Goal: Find contact information

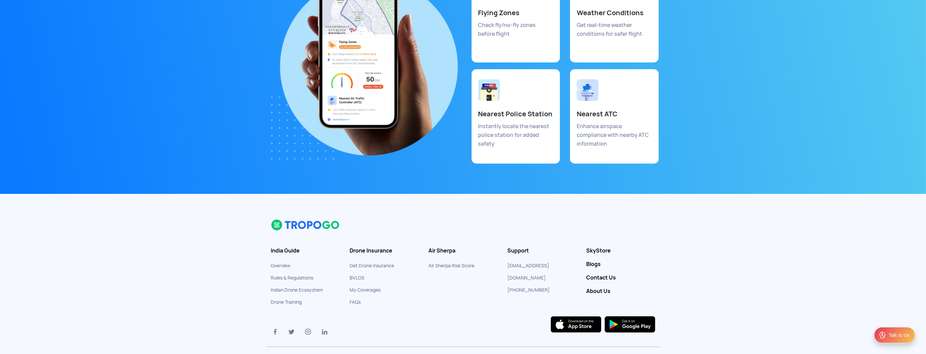
scroll to position [3646, 0]
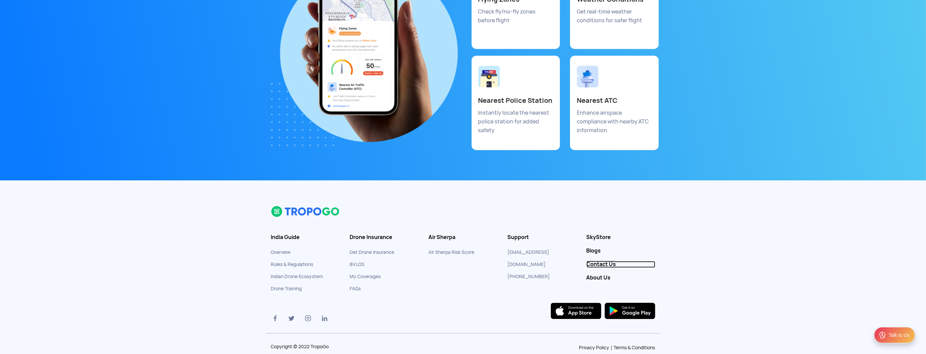
click at [607, 261] on link "Contact Us" at bounding box center [621, 264] width 69 height 7
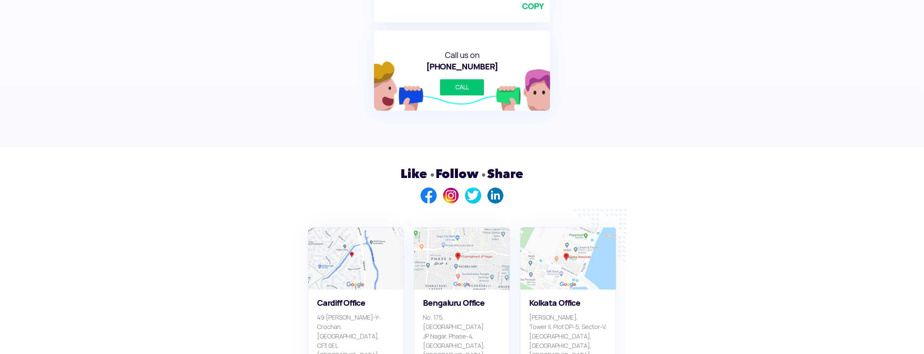
scroll to position [513, 0]
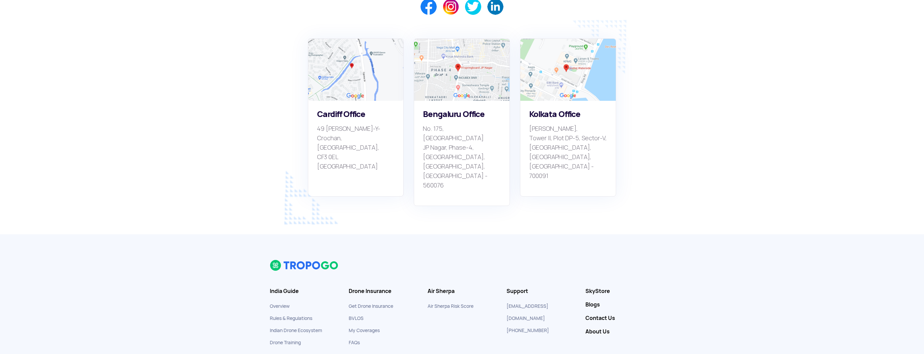
drag, startPoint x: 565, startPoint y: 162, endPoint x: 561, endPoint y: 162, distance: 3.7
click at [561, 162] on div "Kolkata Office Godrej [STREET_ADDRESS]" at bounding box center [568, 148] width 95 height 95
drag, startPoint x: 429, startPoint y: 152, endPoint x: 419, endPoint y: 119, distance: 34.8
click at [419, 119] on div "[STREET_ADDRESS]" at bounding box center [461, 153] width 95 height 104
copy p "[STREET_ADDRESS]"
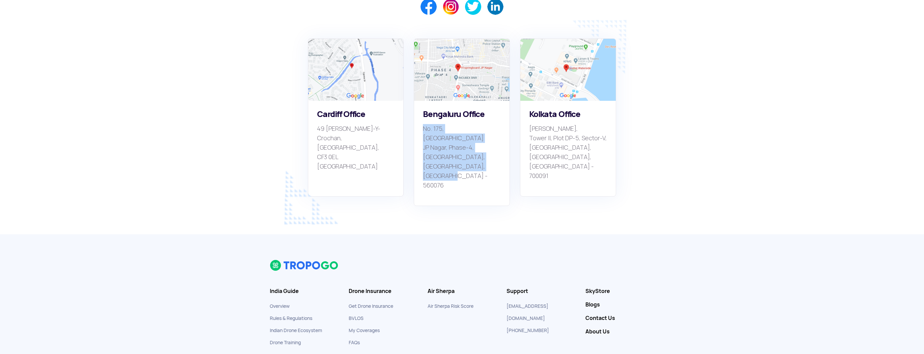
copy p "[STREET_ADDRESS]"
